Goal: Communication & Community: Answer question/provide support

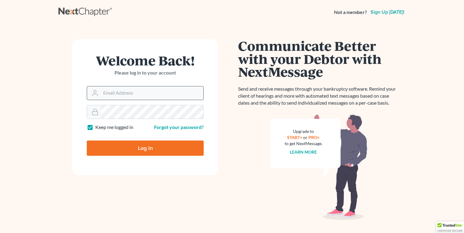
type input "[EMAIL_ADDRESS][DOMAIN_NAME]"
click at [129, 93] on input "[EMAIL_ADDRESS][DOMAIN_NAME]" at bounding box center [152, 92] width 103 height 13
click at [103, 144] on input "Log In" at bounding box center [145, 148] width 117 height 15
type input "Thinking..."
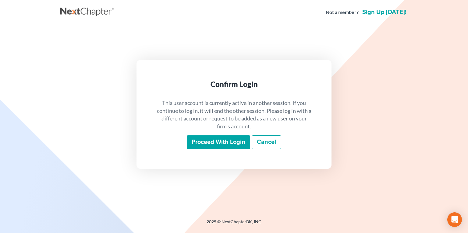
click at [223, 142] on input "Proceed with login" at bounding box center [218, 142] width 63 height 14
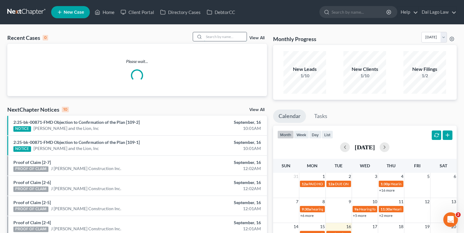
click at [211, 34] on input "search" at bounding box center [225, 36] width 43 height 9
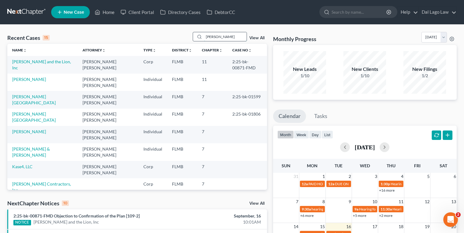
type input "Martins"
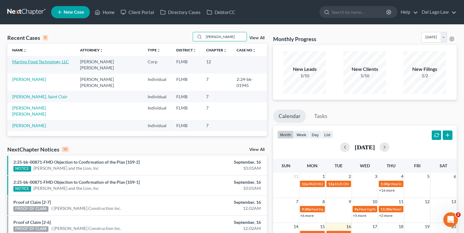
click at [40, 61] on link "Martins Food Technology, LLC" at bounding box center [40, 61] width 57 height 5
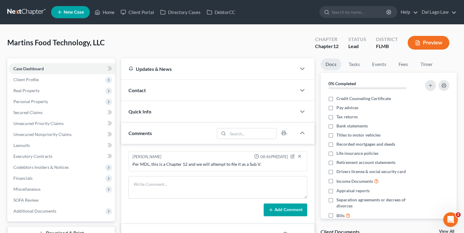
scroll to position [24, 0]
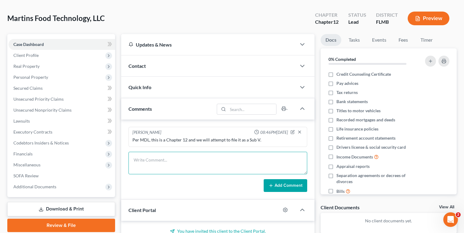
click at [177, 162] on textarea at bounding box center [217, 163] width 179 height 23
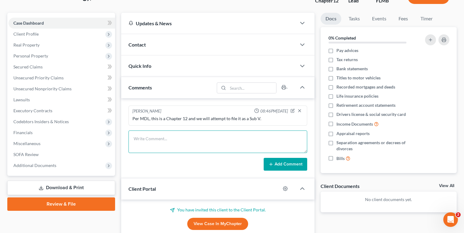
scroll to position [94, 0]
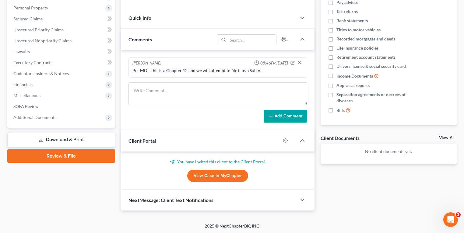
click at [207, 161] on p "You have invited this client to the Client Portal." at bounding box center [217, 162] width 179 height 6
click at [223, 174] on link "View Case in MyChapter" at bounding box center [217, 176] width 61 height 12
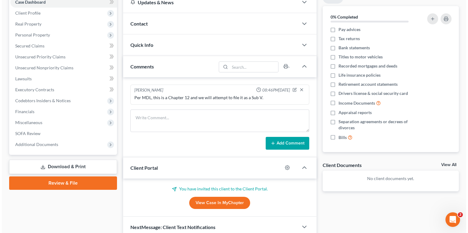
scroll to position [0, 0]
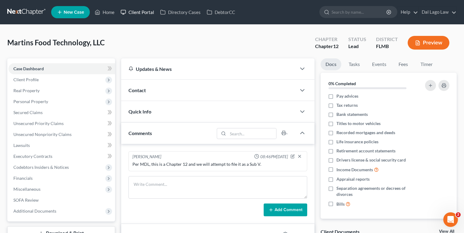
click at [139, 7] on link "Client Portal" at bounding box center [137, 12] width 40 height 11
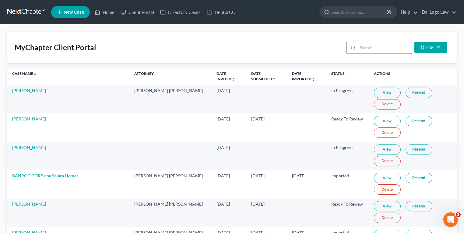
click at [391, 42] on input "search" at bounding box center [385, 48] width 54 height 12
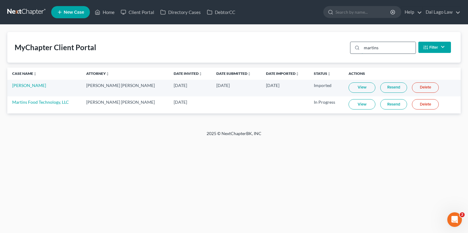
type input "martins"
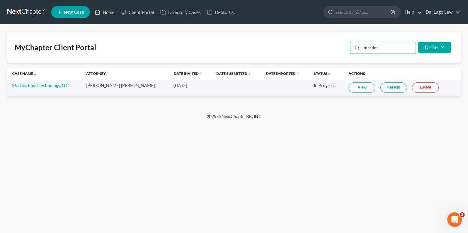
click at [387, 86] on link "Resend" at bounding box center [393, 87] width 27 height 10
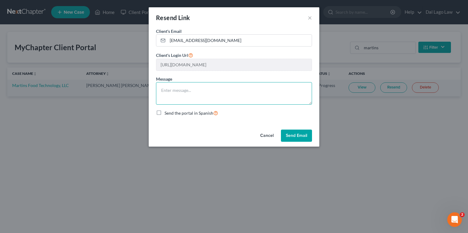
click at [218, 94] on textarea at bounding box center [234, 93] width 156 height 23
click at [223, 95] on textarea "Good morning Mr. Martins: Here is the link per your request. If you have any qu…" at bounding box center [234, 93] width 156 height 23
click at [183, 86] on textarea "Good morning Mr. Martins: Here is the link per your request. If you have any qu…" at bounding box center [234, 93] width 156 height 23
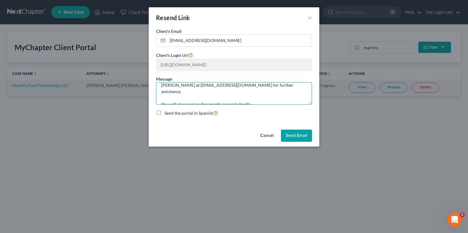
scroll to position [0, 0]
click at [196, 86] on textarea "Good morning Mr. Martins: Here is the link per your request. If you have any qu…" at bounding box center [234, 93] width 156 height 23
click at [233, 103] on textarea "Good morning Mr. Martins: Here is the link per your request. If you have any qu…" at bounding box center [234, 93] width 156 height 23
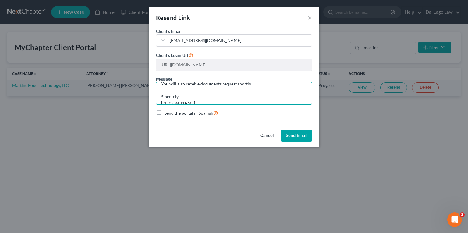
type textarea "Good morning Mr. Martins: Here is the link per your request. If you have any qu…"
click at [295, 133] on button "Send Email" at bounding box center [296, 136] width 31 height 12
